Goal: Task Accomplishment & Management: Complete application form

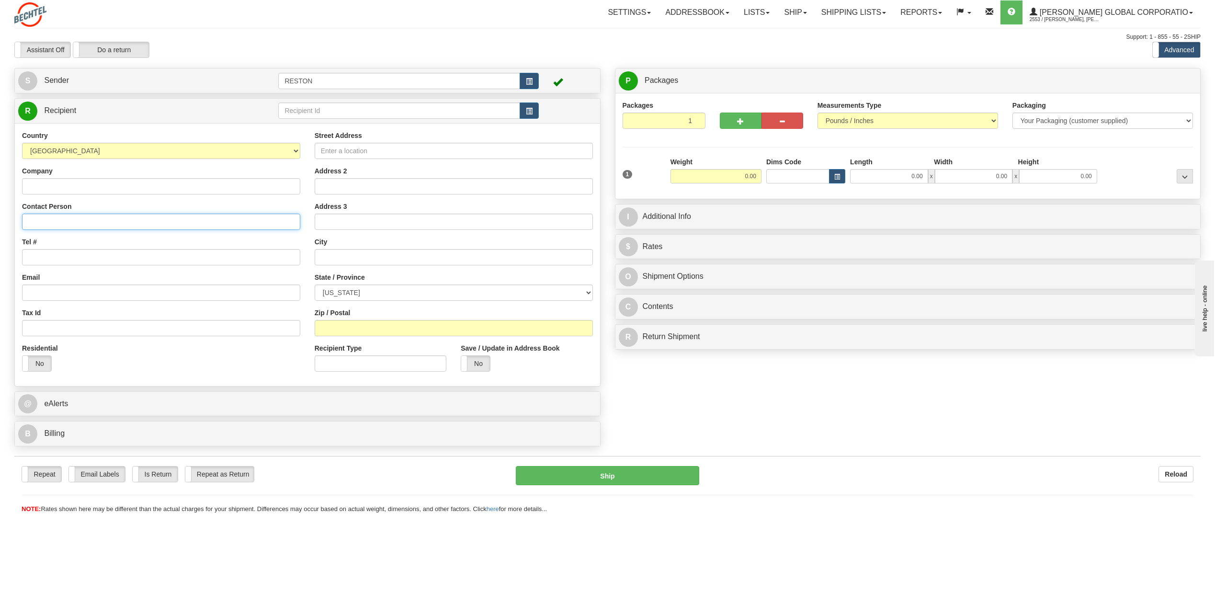
click at [61, 219] on input "Contact Person" at bounding box center [161, 222] width 278 height 16
click at [175, 222] on input "Contact Person" at bounding box center [161, 222] width 278 height 16
paste input "Dave Leeth"
type input "Dave Leeth"
click at [76, 260] on input "Tel #" at bounding box center [161, 257] width 278 height 16
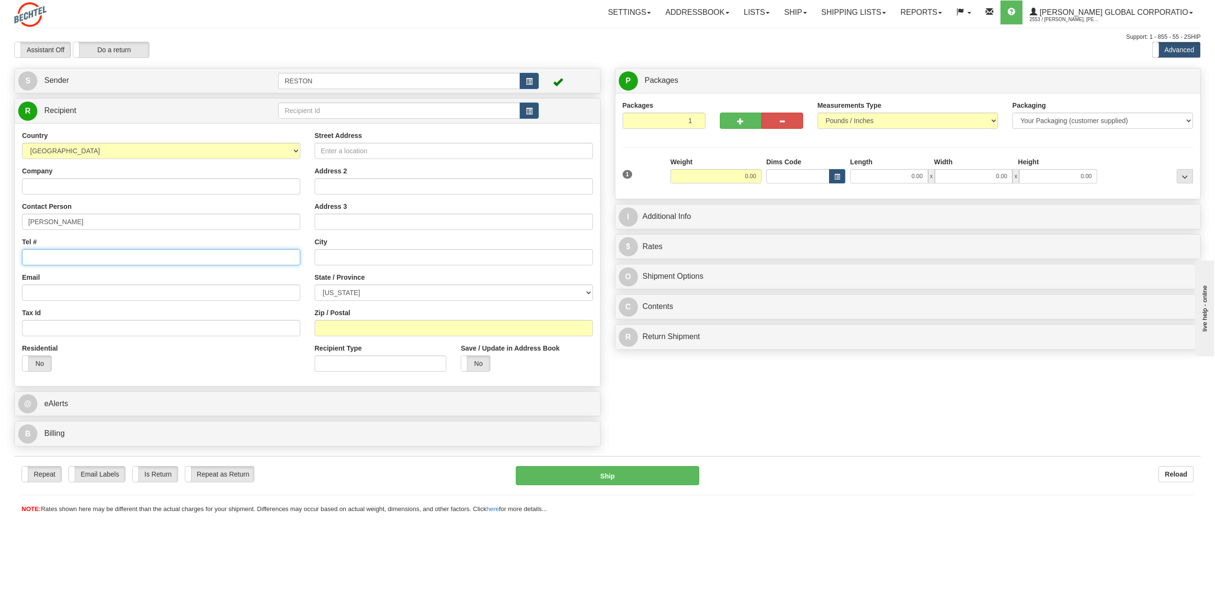
paste input "571-888-1062"
type input "571-888-1062"
click at [146, 293] on input "Email" at bounding box center [161, 293] width 278 height 16
paste input "dfleeth@bechtel.us"
type input "dfleeth@bechtel.us"
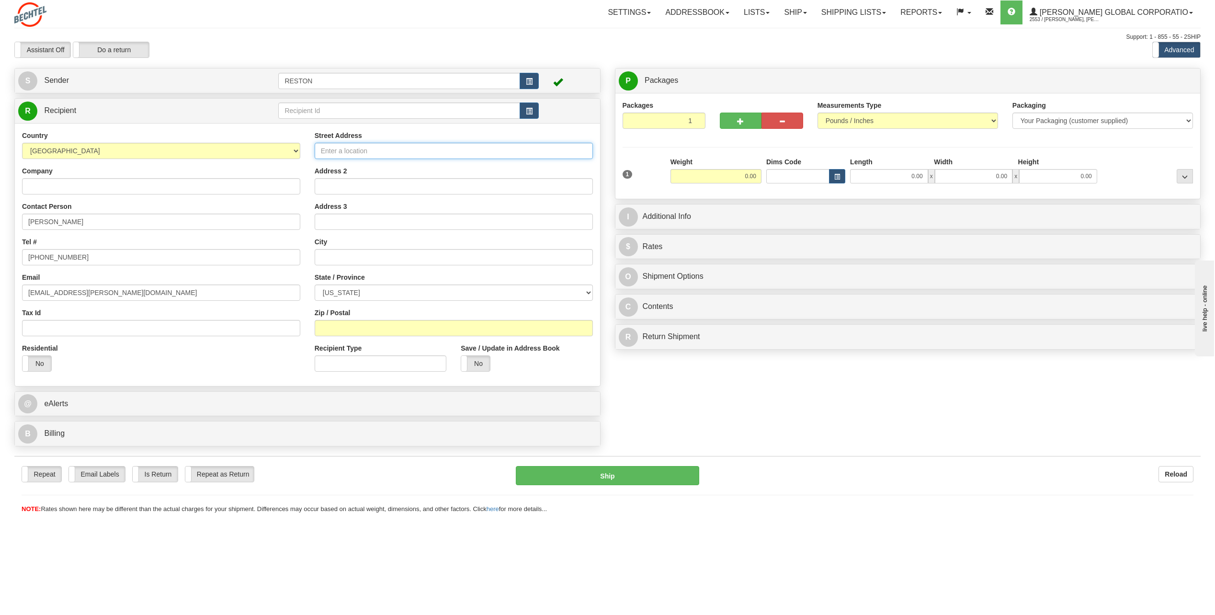
click at [325, 152] on input "Street Address" at bounding box center [454, 151] width 278 height 16
paste input "1597 River island Parkway"
type input "1597 River island Parkway"
click at [559, 258] on input "text" at bounding box center [454, 257] width 278 height 16
paste input "Evans"
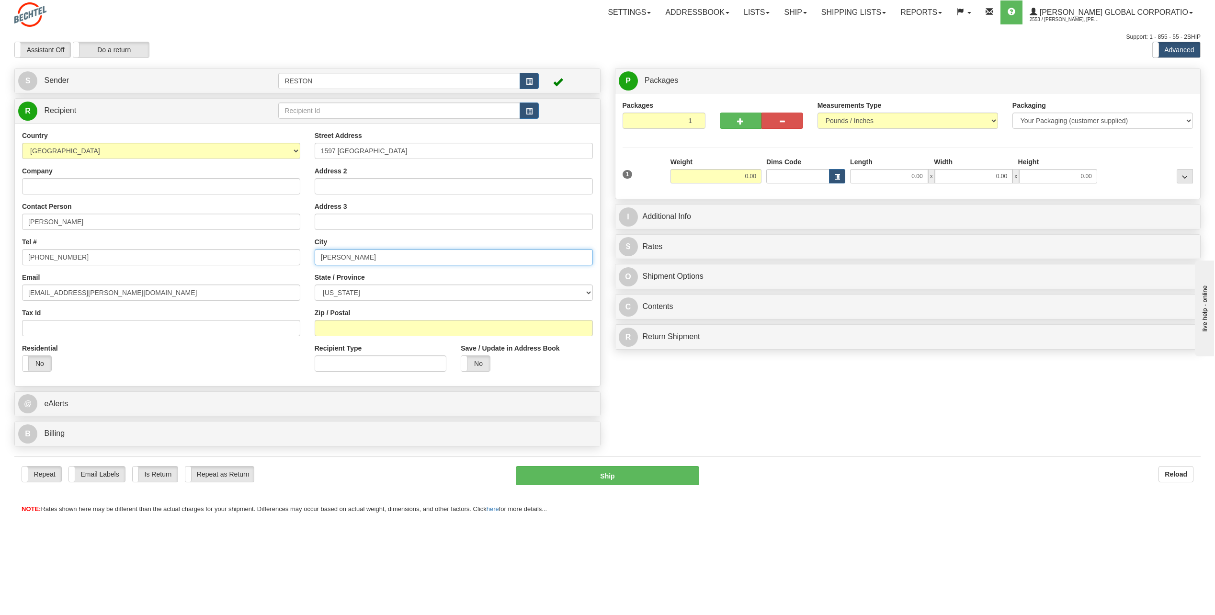
type input "Evans"
click at [586, 293] on select "ALABAMA ALASKA ARIZONA ARKANSAS Armed Forces America Armed Forces Europe Armed …" at bounding box center [454, 293] width 278 height 16
select select "GA"
click at [315, 285] on select "ALABAMA ALASKA ARIZONA ARKANSAS Armed Forces America Armed Forces Europe Armed …" at bounding box center [454, 293] width 278 height 16
click at [318, 327] on input "Zip / Postal" at bounding box center [454, 328] width 278 height 16
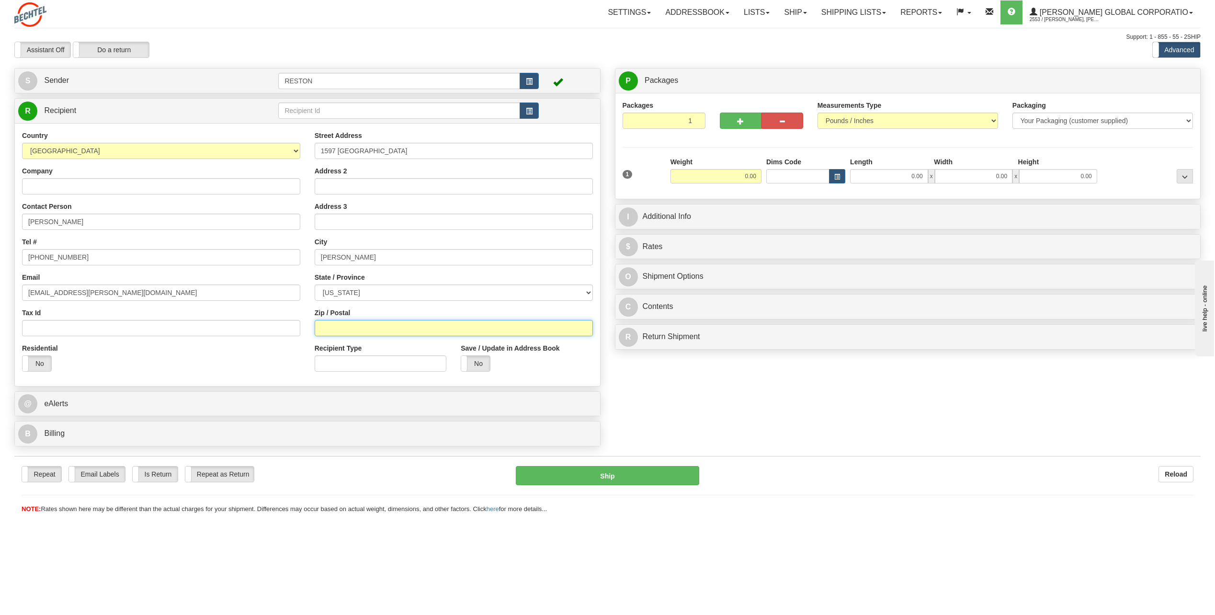
paste input "30809"
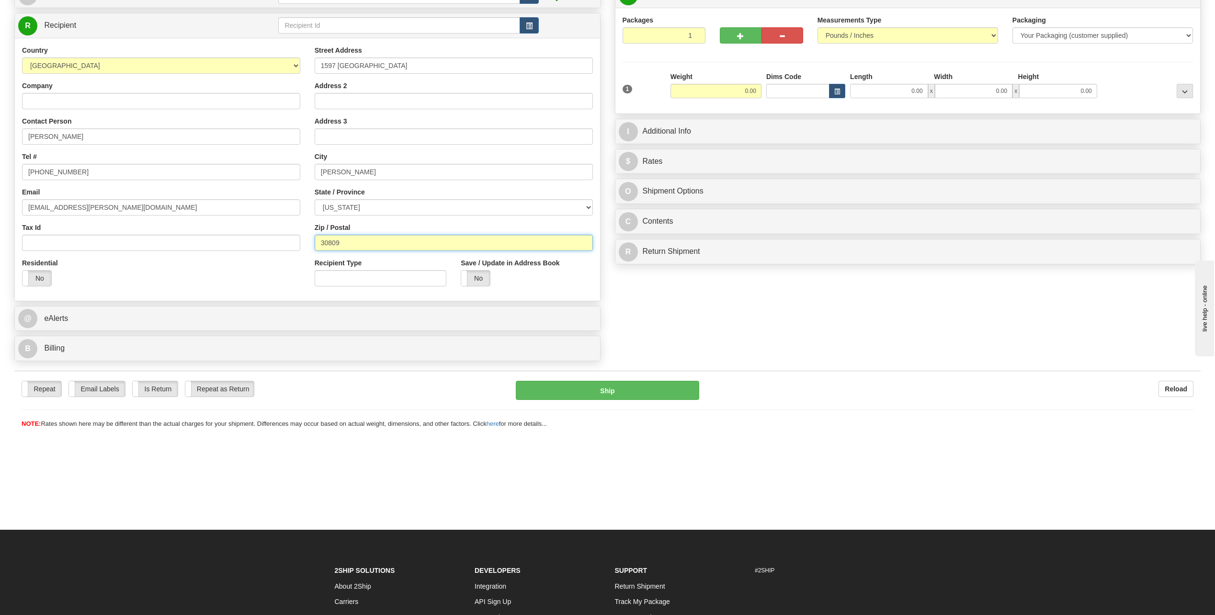
scroll to position [48, 0]
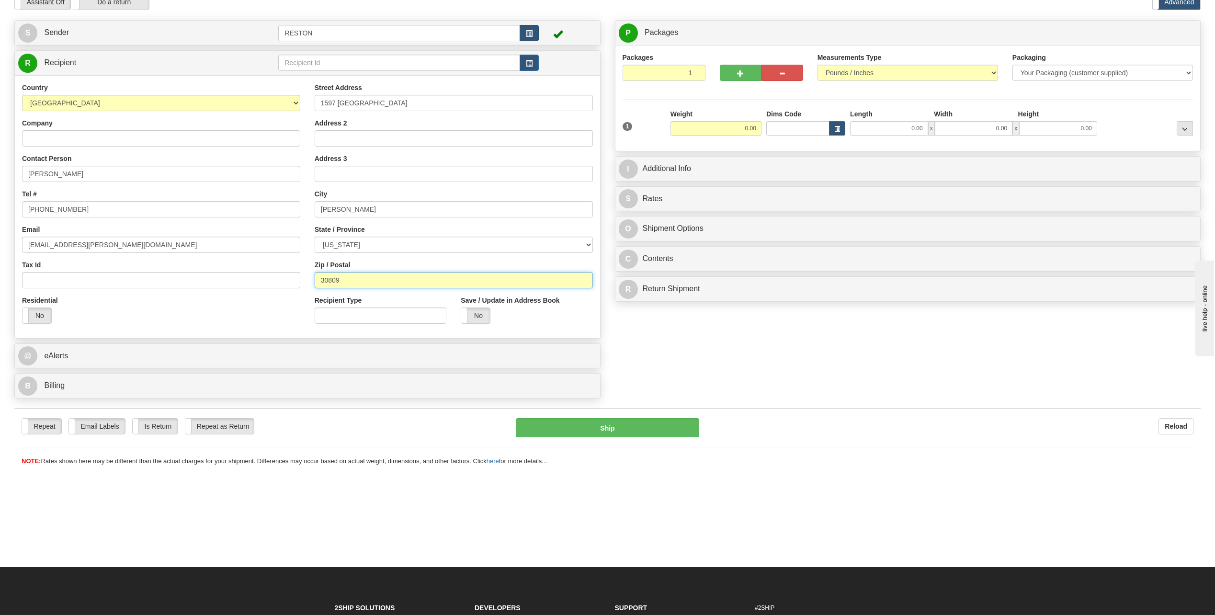
type input "30809"
click at [523, 33] on button "button" at bounding box center [529, 33] width 19 height 16
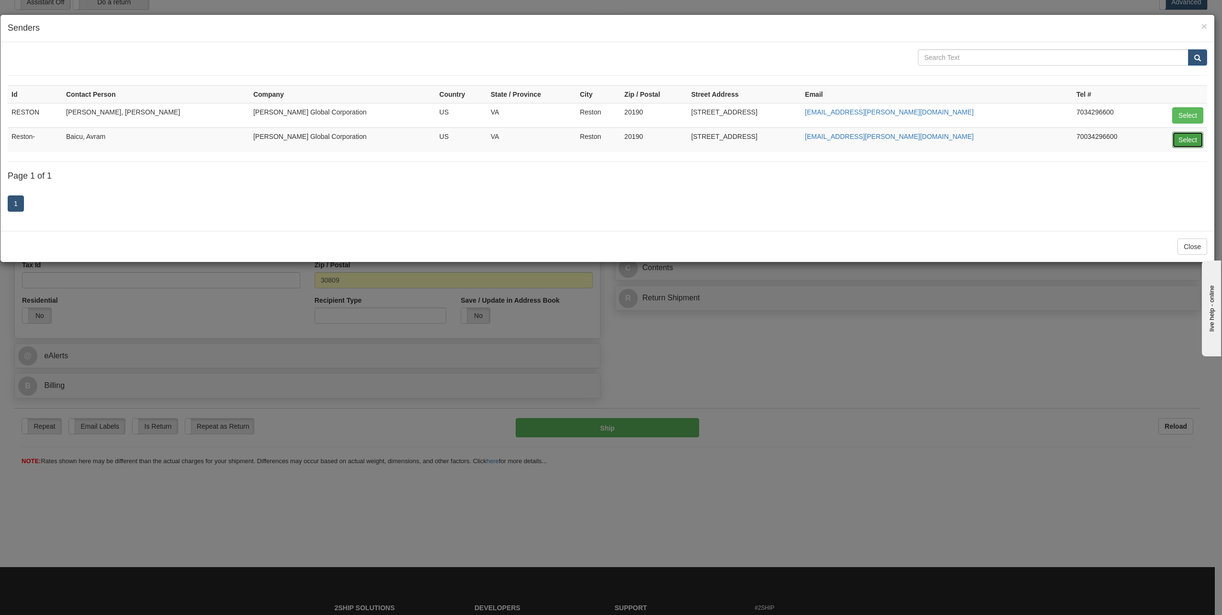
click at [1178, 141] on button "Select" at bounding box center [1187, 140] width 31 height 16
type input "Reston-"
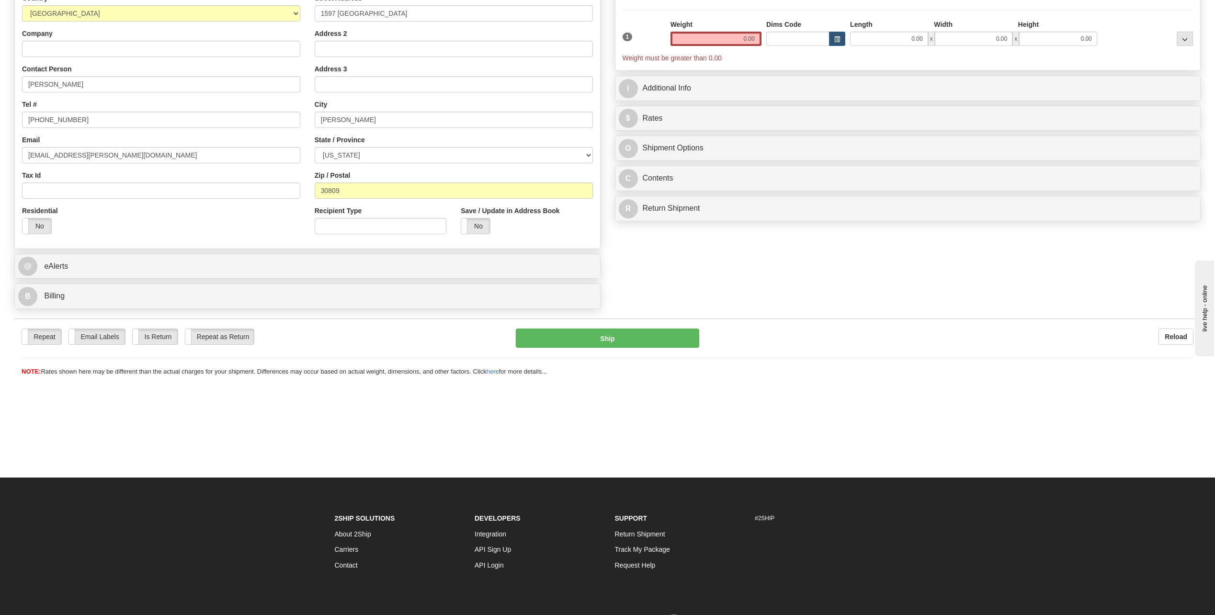
scroll to position [144, 0]
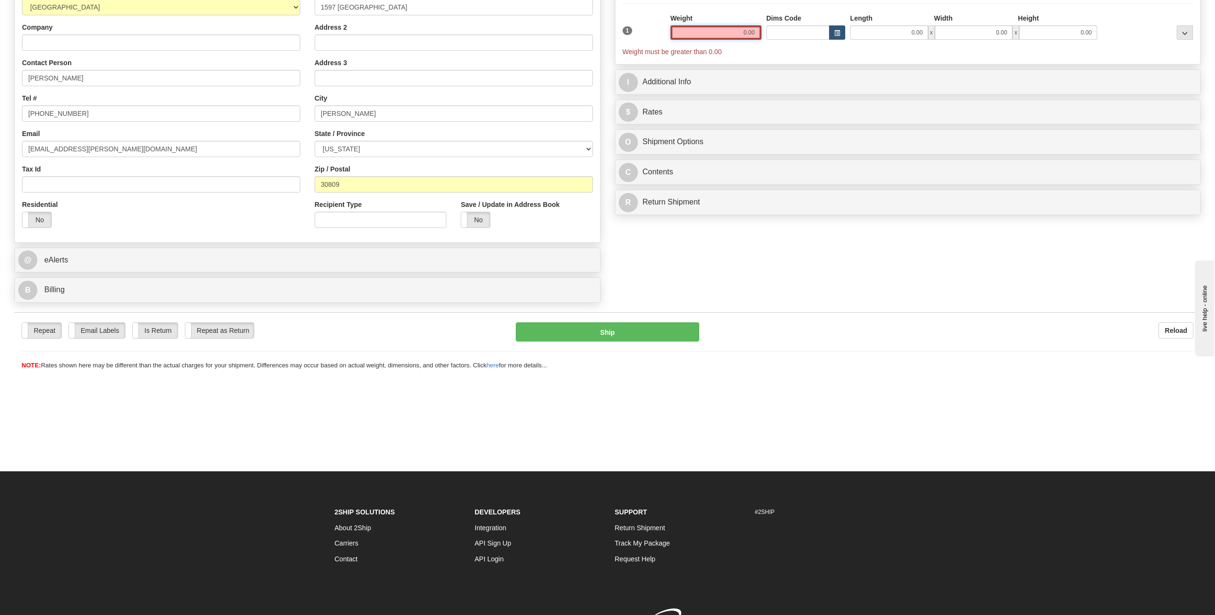
click at [721, 34] on input "0.00" at bounding box center [716, 32] width 91 height 14
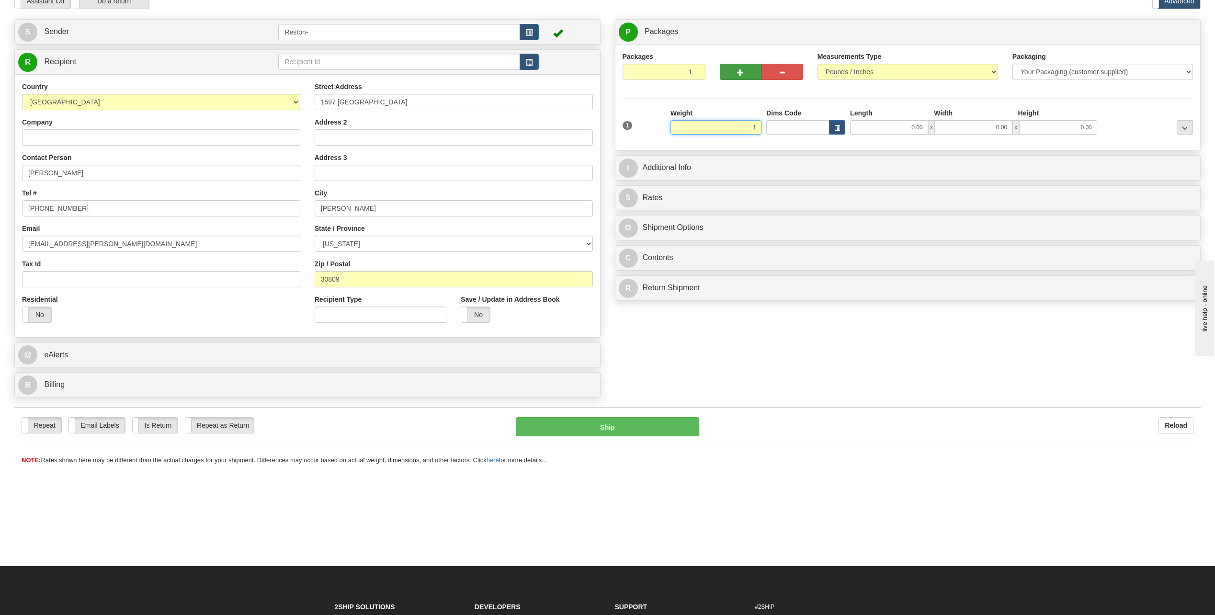
scroll to position [48, 0]
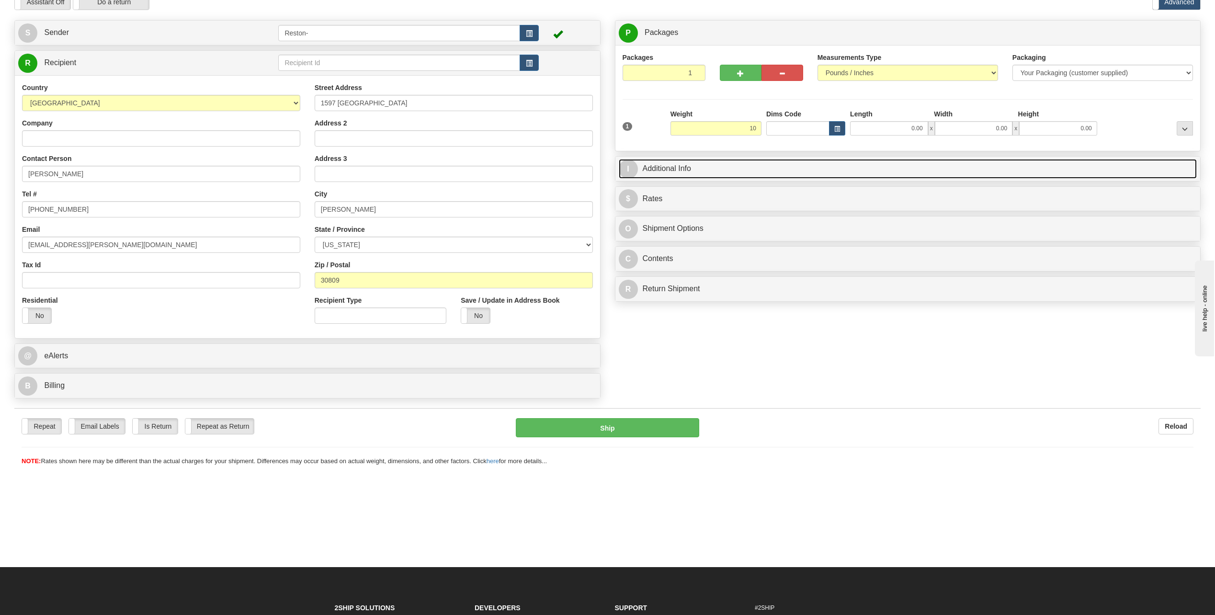
type input "10.00"
click at [678, 169] on link "I Additional Info" at bounding box center [908, 169] width 579 height 20
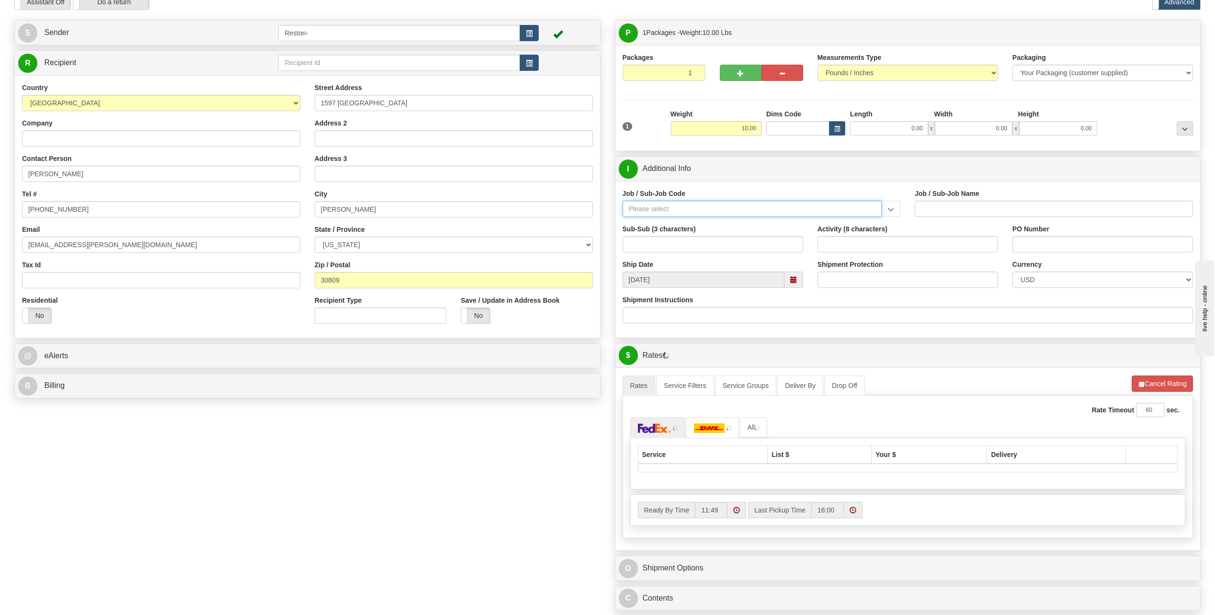
click at [720, 211] on input "Job / Sub-Job Code" at bounding box center [753, 209] width 260 height 16
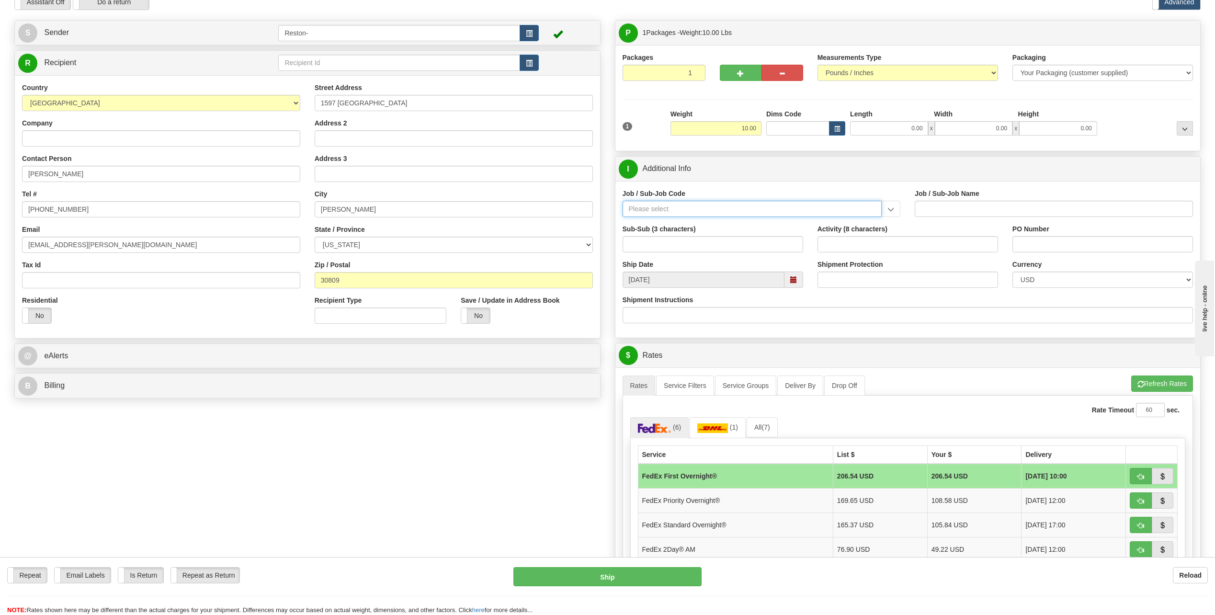
click at [720, 209] on input "Job / Sub-Job Code" at bounding box center [753, 209] width 260 height 16
paste input "50488-250"
type input "50488-250"
click at [719, 223] on div "50488-250" at bounding box center [750, 223] width 250 height 11
type input "IT-GEN. USER SERVICE - RESTON"
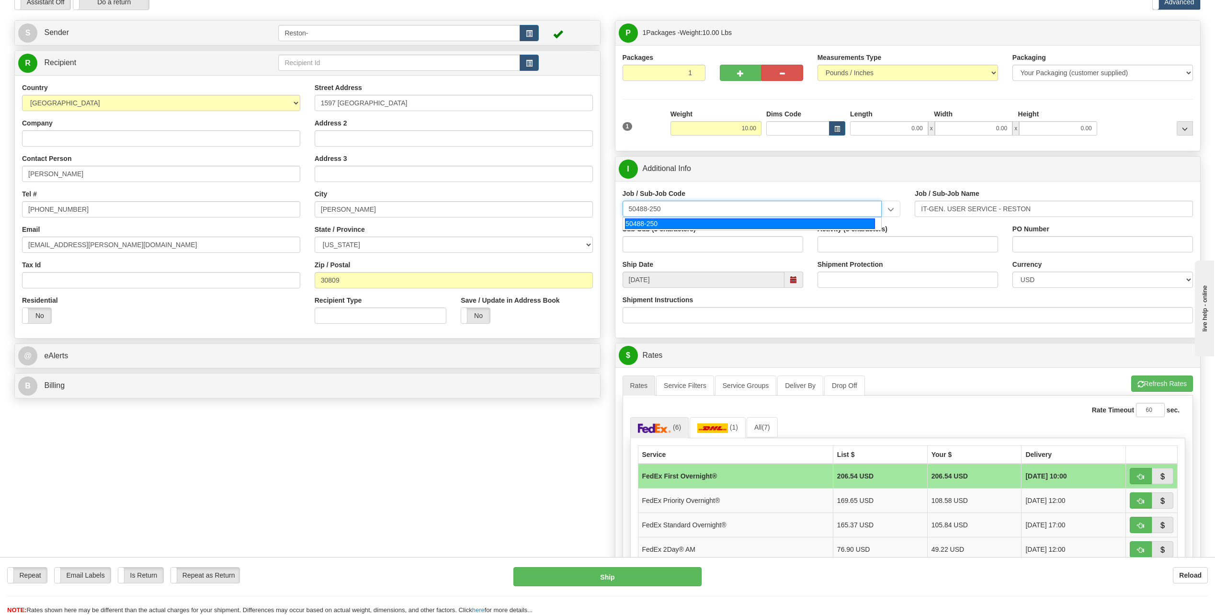
type input "50488-250"
click at [848, 284] on input "Shipment Protection" at bounding box center [908, 280] width 181 height 16
type input "800"
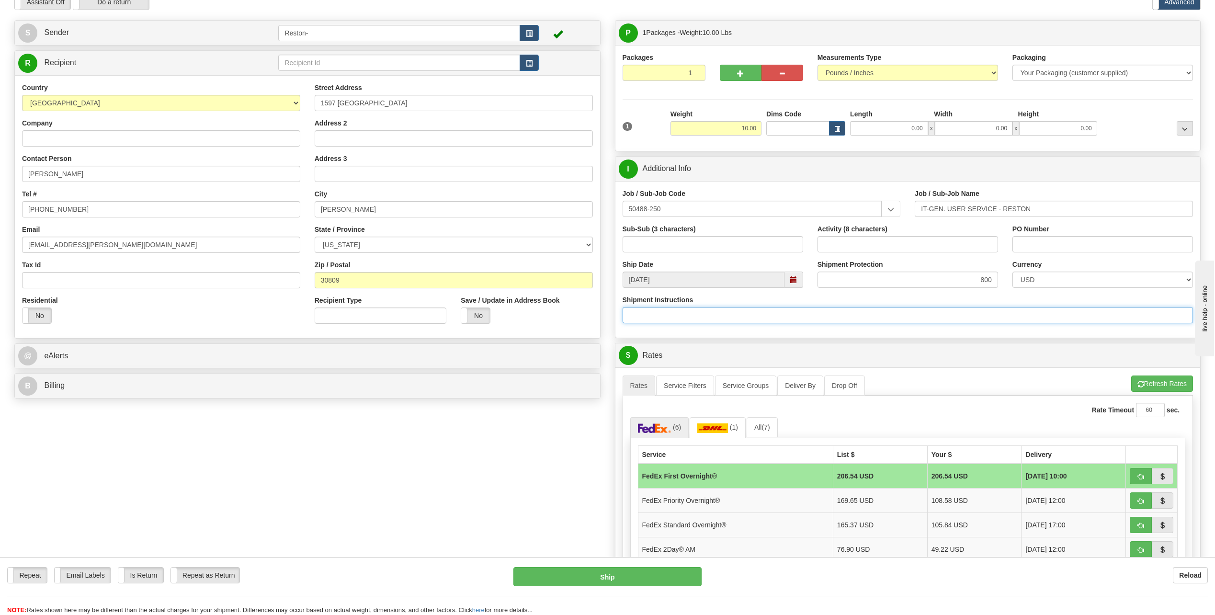
click at [862, 320] on input "Shipment Instructions" at bounding box center [908, 315] width 571 height 16
type input "fragile handle with care"
click at [863, 336] on div "Job / Sub-Job Code 50488-250 50488-250 Job / Sub-Job Name IT-GEN. USER SERVICE …" at bounding box center [907, 259] width 585 height 157
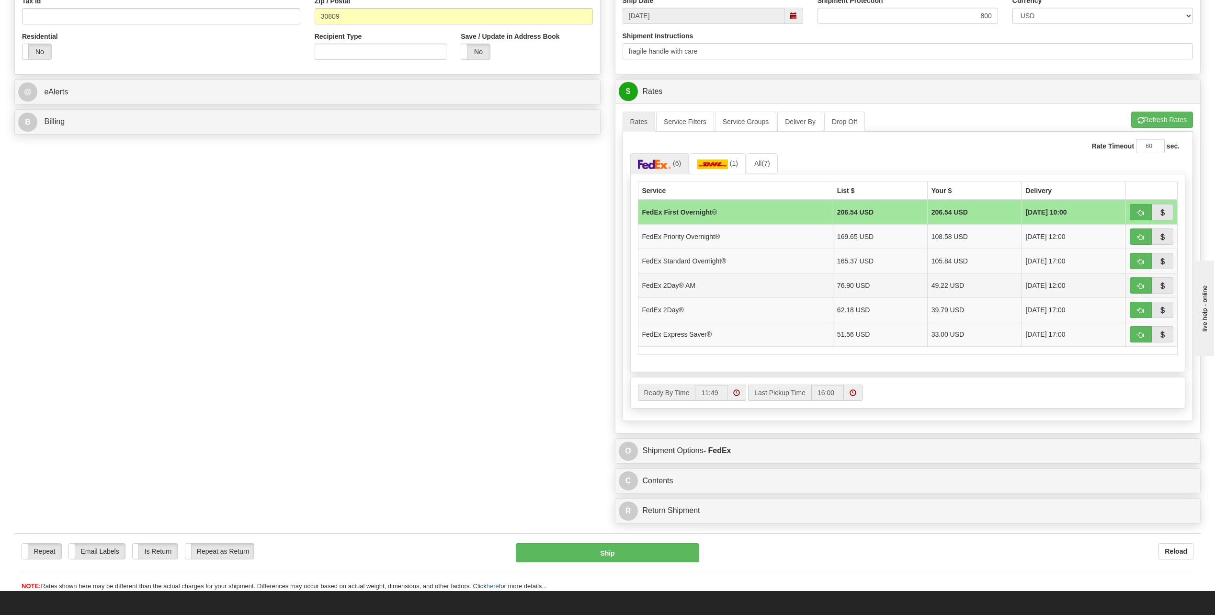
scroll to position [335, 0]
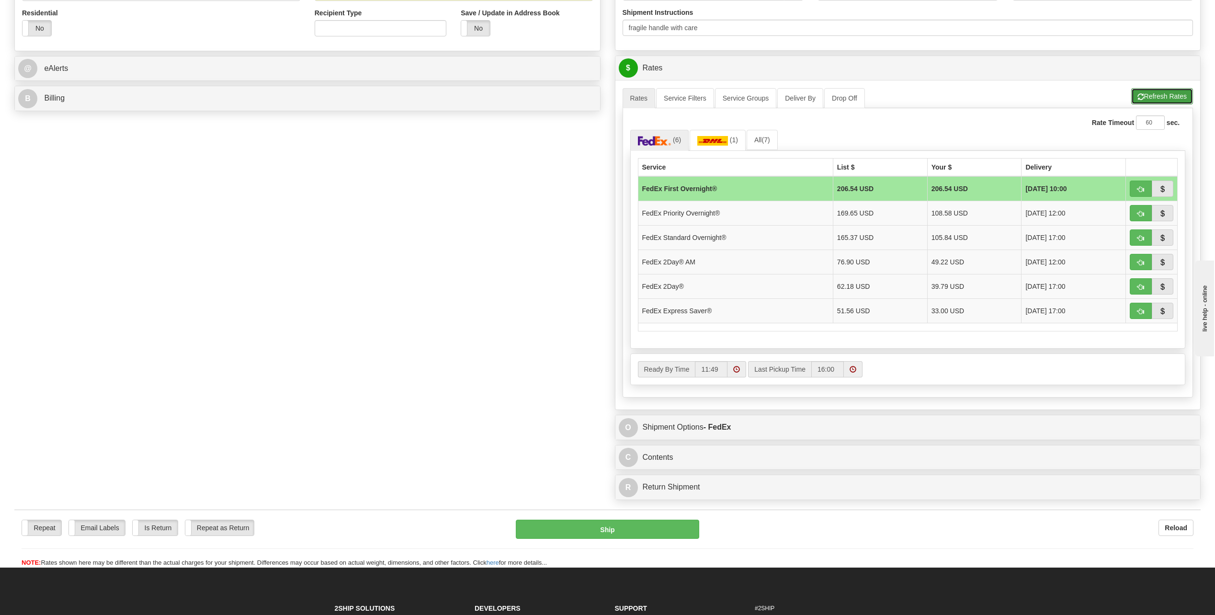
click at [1138, 101] on button "Refresh Rates" at bounding box center [1162, 96] width 62 height 16
click at [1136, 311] on button "button" at bounding box center [1141, 311] width 22 height 16
type input "20"
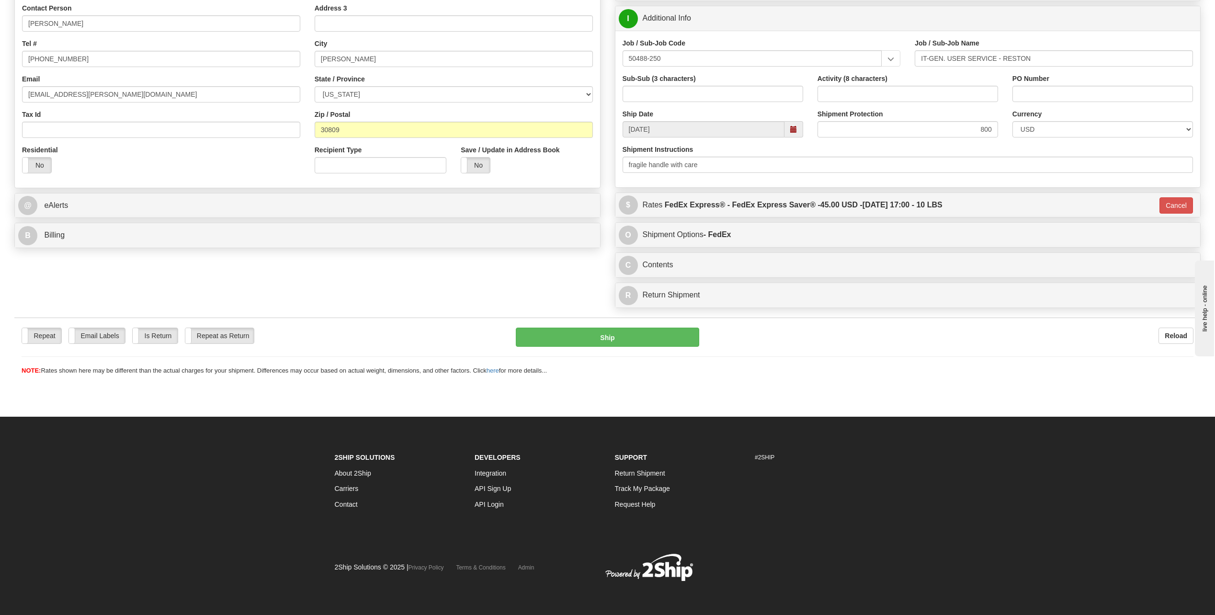
scroll to position [198, 0]
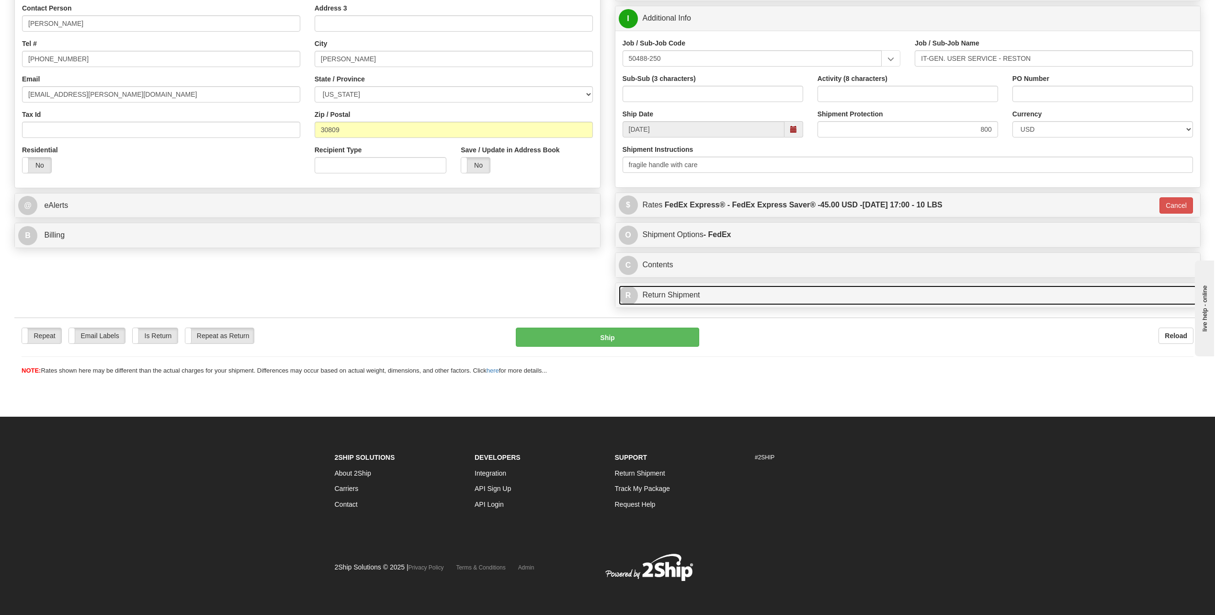
click at [720, 290] on link "R Return Shipment" at bounding box center [908, 295] width 579 height 20
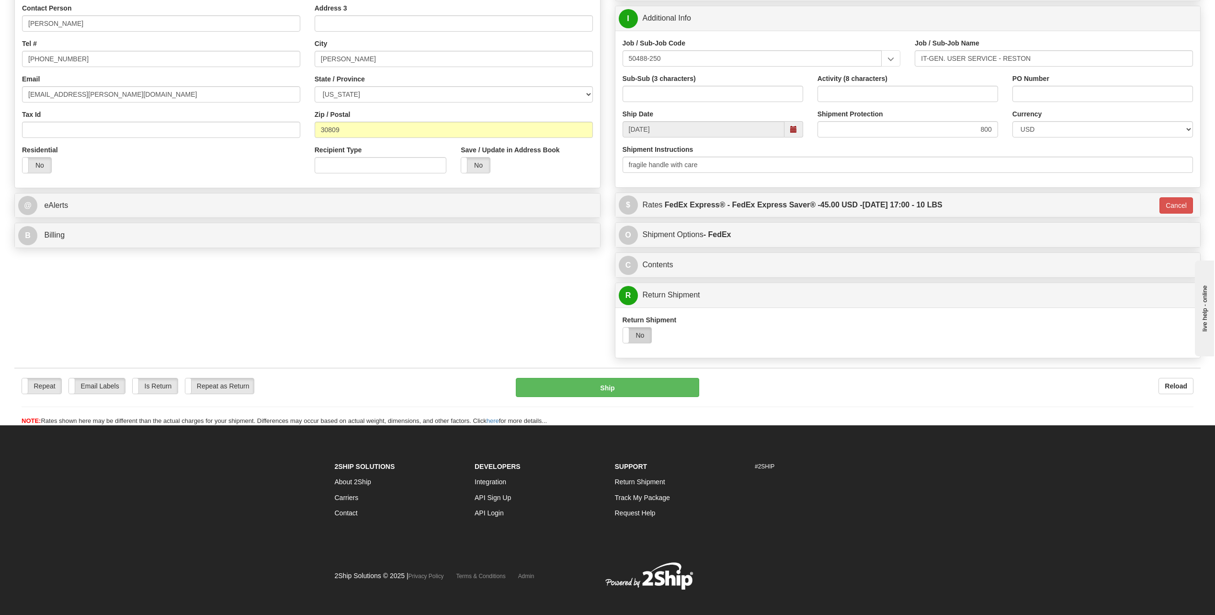
click at [648, 334] on label "No" at bounding box center [637, 335] width 29 height 15
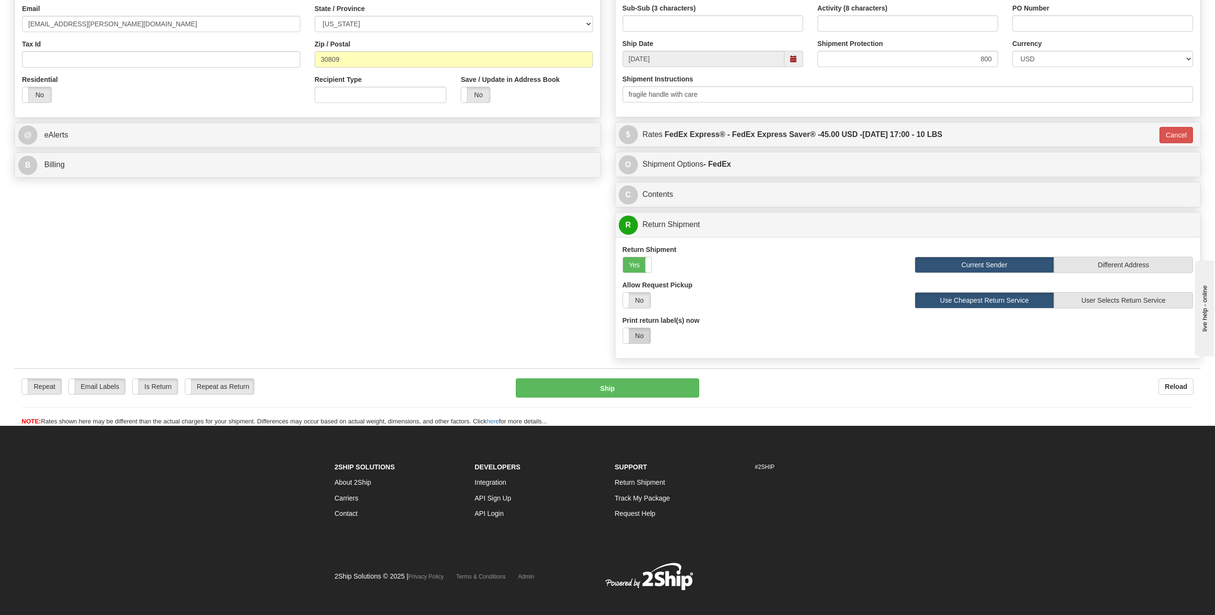
scroll to position [278, 0]
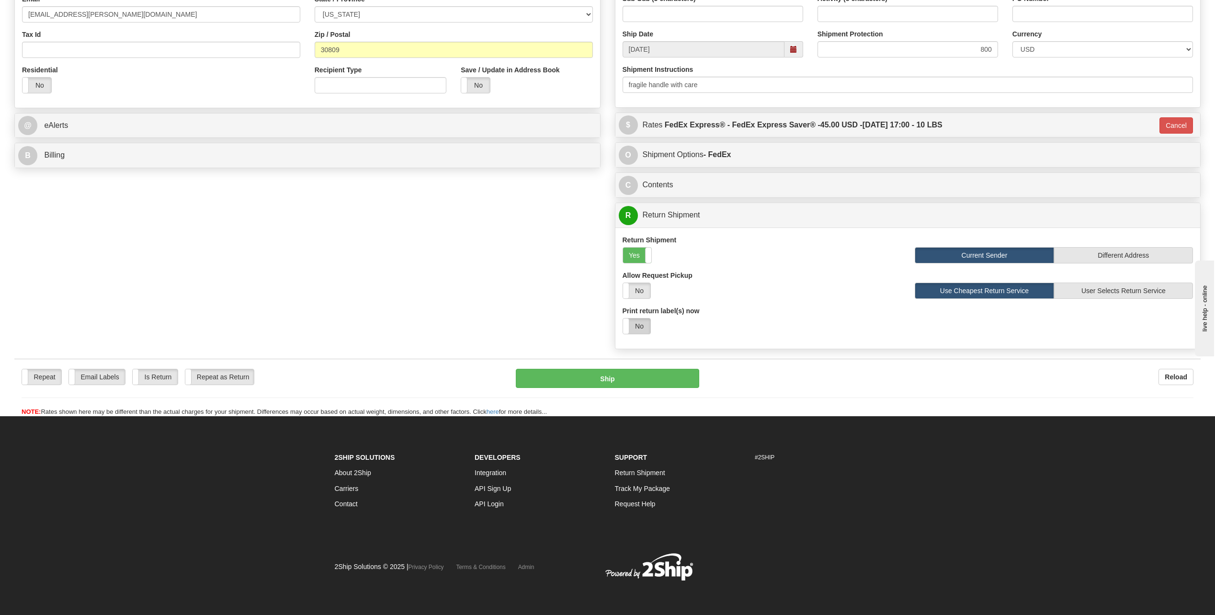
click at [647, 325] on label "No" at bounding box center [636, 326] width 27 height 15
select select "1"
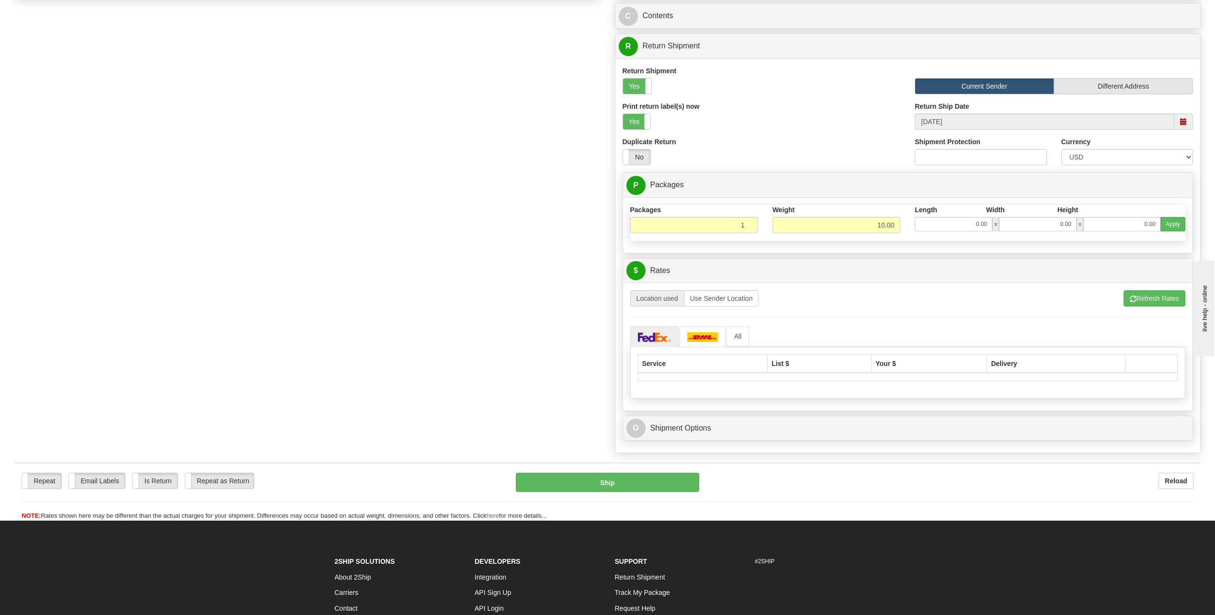
scroll to position [470, 0]
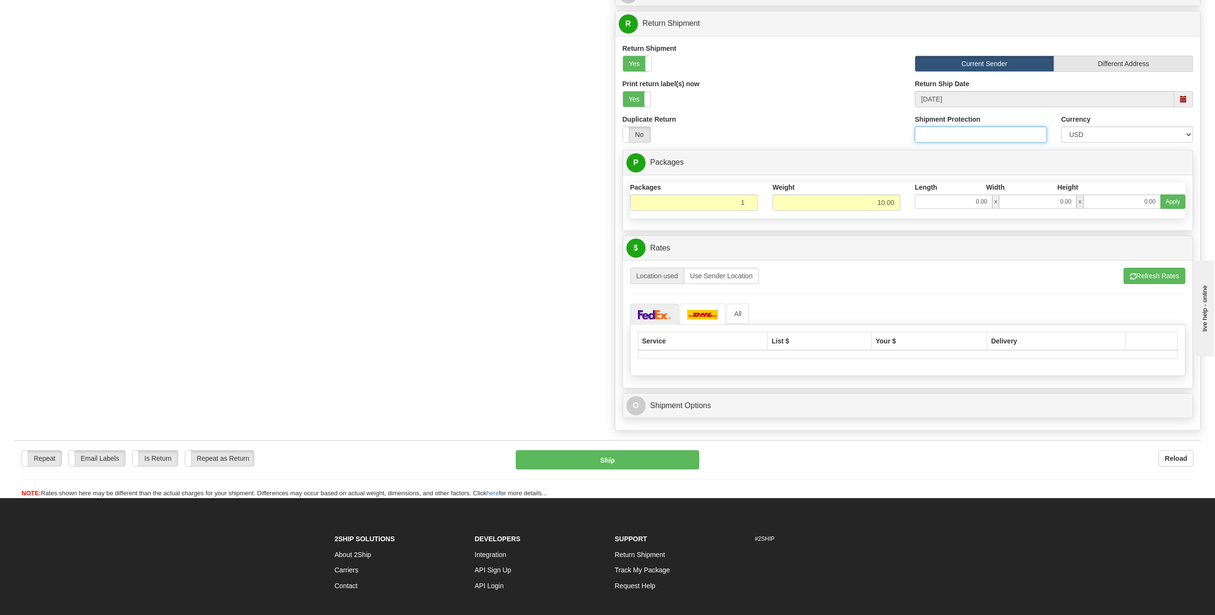
click at [969, 141] on input "Shipment Protection" at bounding box center [981, 134] width 132 height 16
type input "600"
click at [1125, 277] on button "Refresh Rates" at bounding box center [1155, 276] width 62 height 16
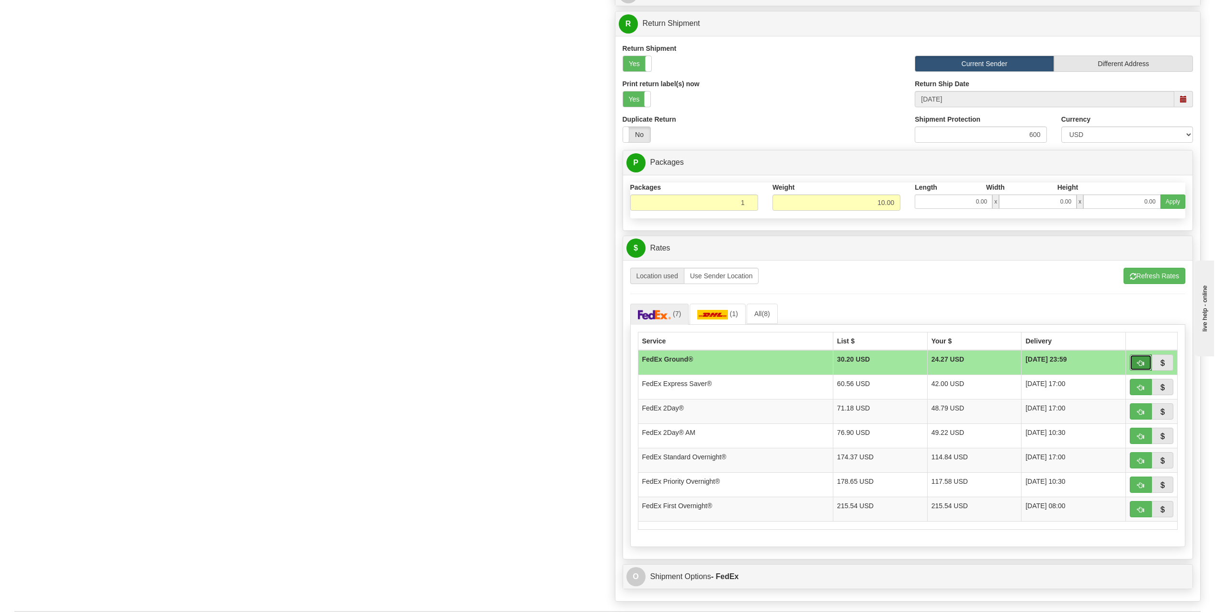
click at [1138, 361] on span "button" at bounding box center [1141, 363] width 7 height 6
type input "92"
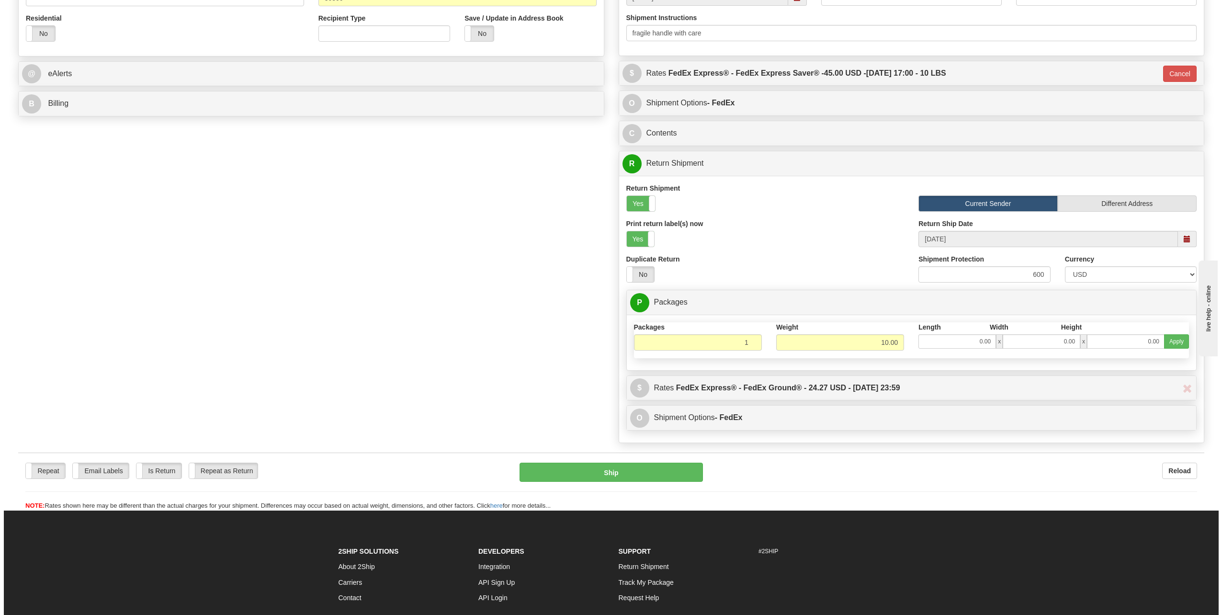
scroll to position [335, 0]
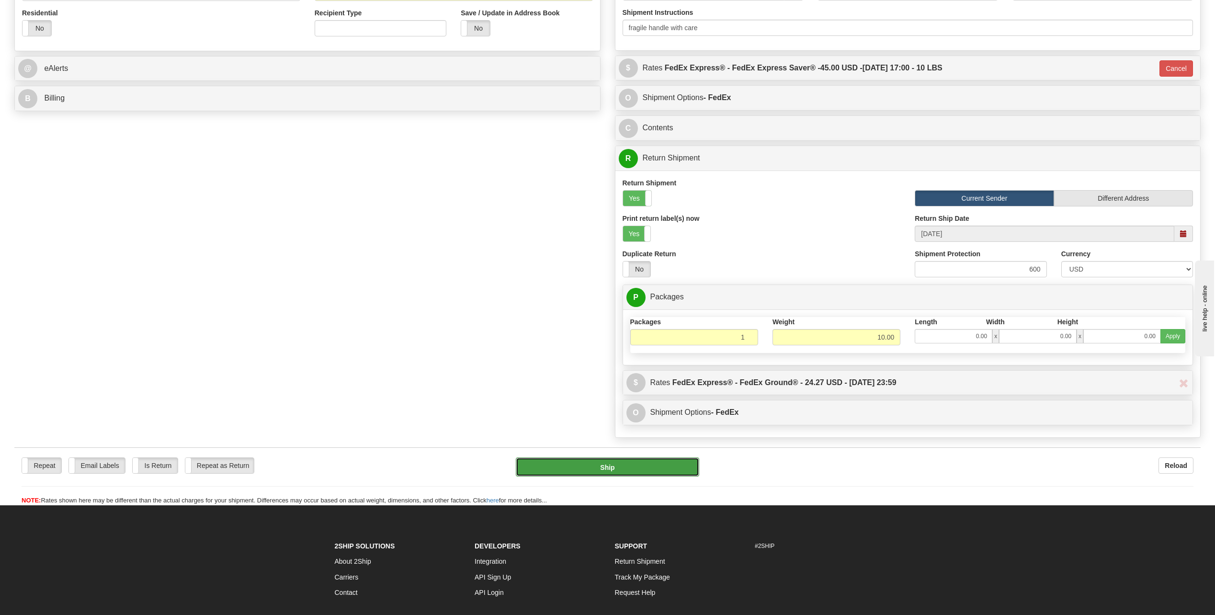
click at [556, 462] on button "Ship" at bounding box center [607, 466] width 183 height 19
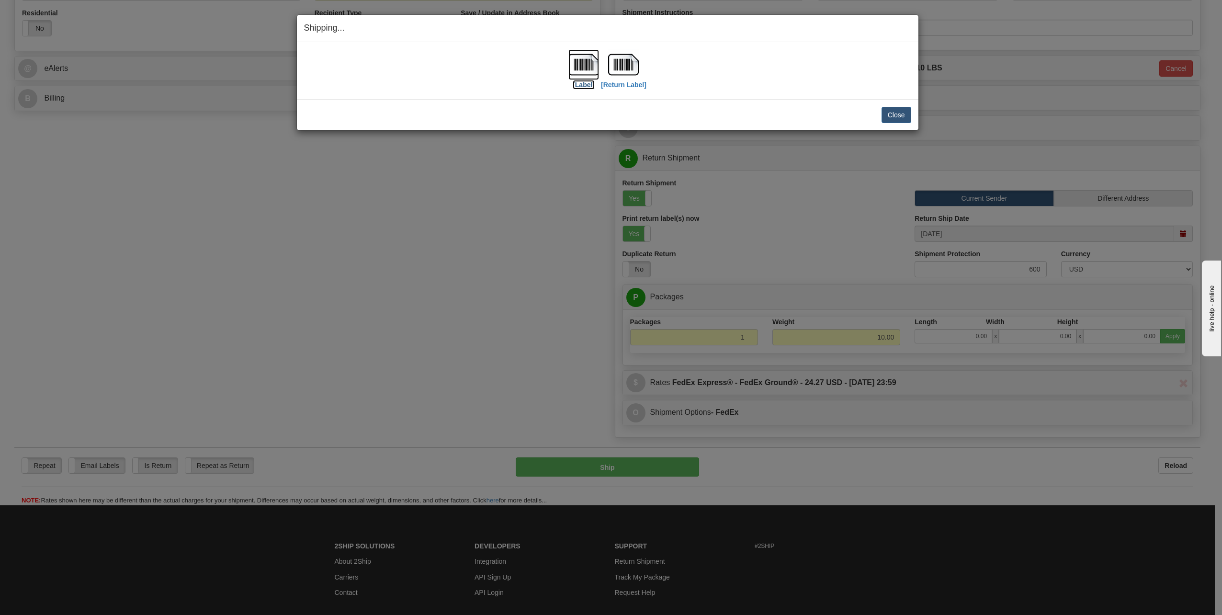
click at [584, 85] on label "[Label]" at bounding box center [584, 85] width 22 height 10
click at [619, 85] on label "[Return Label]" at bounding box center [624, 85] width 46 height 10
click at [565, 209] on div "Shipping... Your SHIPMENT will EXPIRE in [Label] [Return Label] IMPORTANT NOTIC…" at bounding box center [611, 307] width 1222 height 615
click at [897, 107] on button "Close" at bounding box center [897, 115] width 30 height 16
